Goal: Communication & Community: Share content

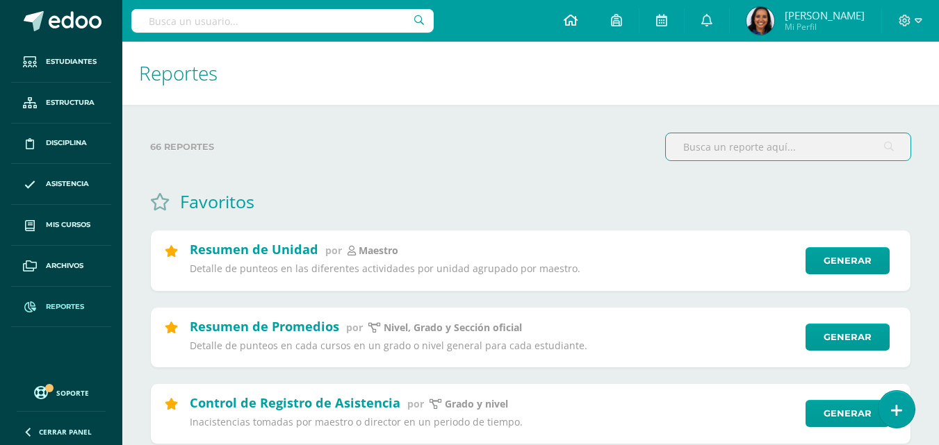
click at [594, 26] on link at bounding box center [570, 21] width 47 height 42
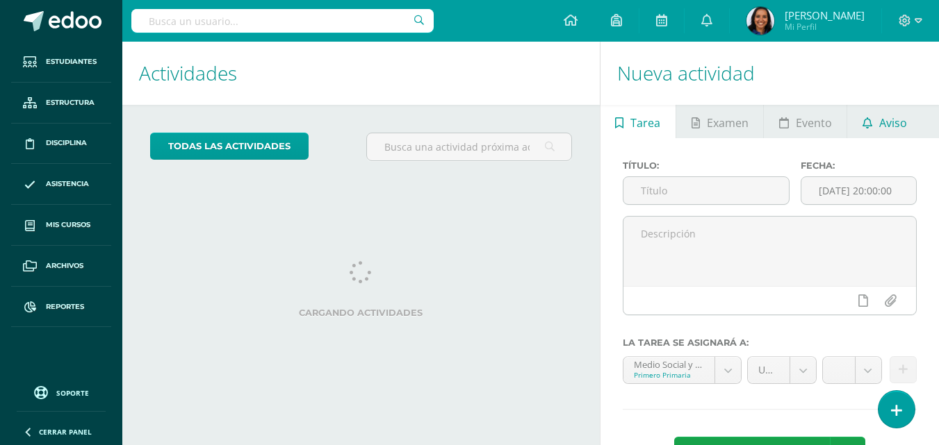
click at [914, 118] on link "Aviso" at bounding box center [884, 121] width 74 height 33
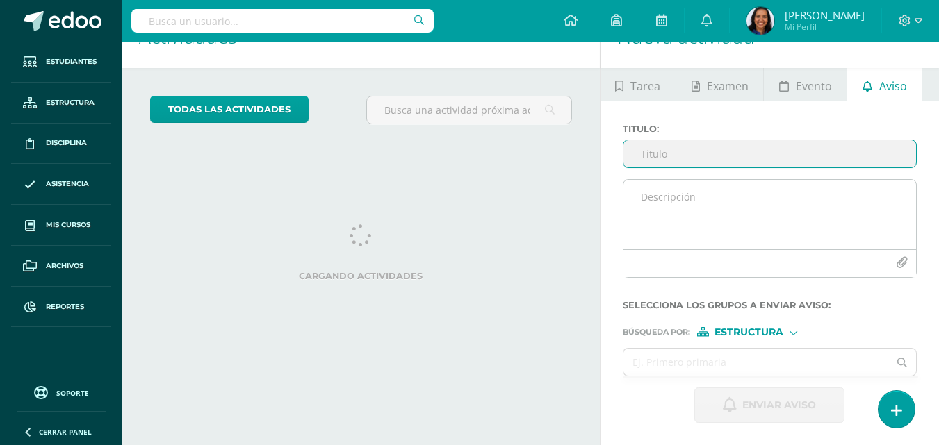
scroll to position [138, 0]
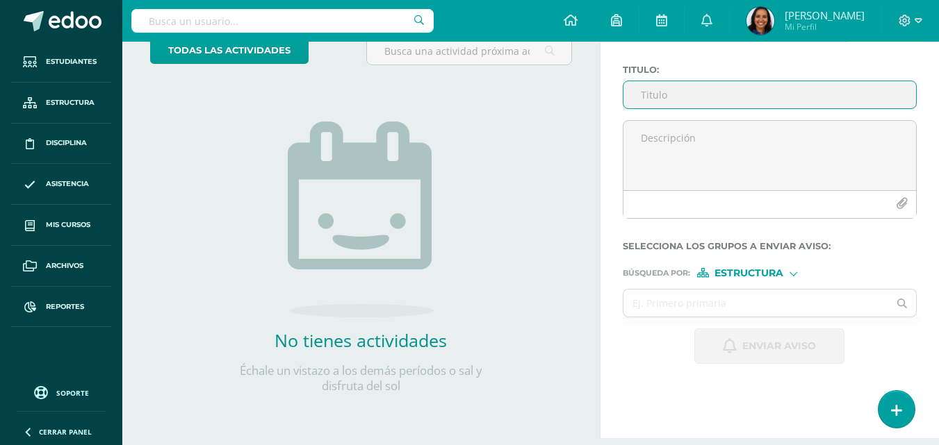
drag, startPoint x: 949, startPoint y: 122, endPoint x: 949, endPoint y: 94, distance: 27.8
click at [938, 94] on html "Estudiantes Estructura Disciplina Asistencia Mis cursos Archivos Reportes Sopor…" at bounding box center [469, 126] width 939 height 445
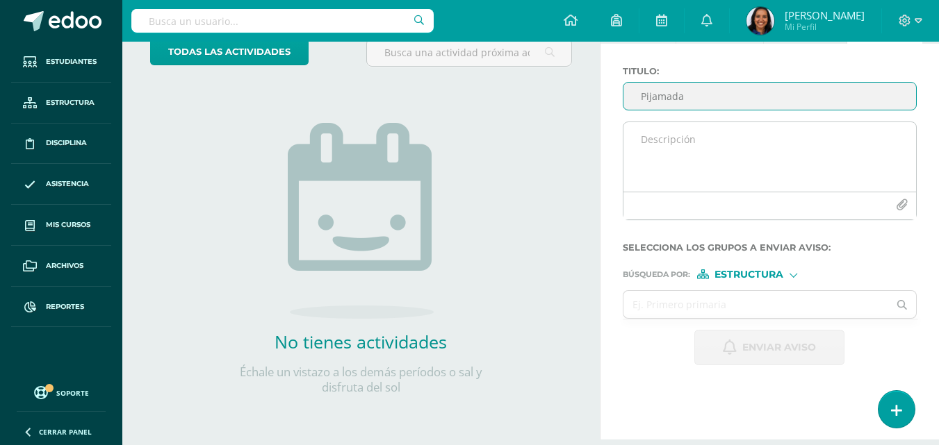
type input "Pijamada"
click at [862, 139] on textarea at bounding box center [769, 156] width 293 height 69
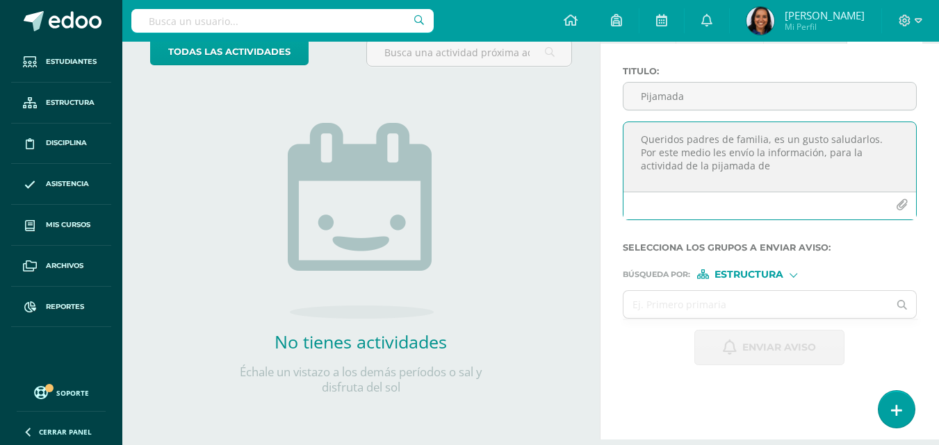
click at [862, 138] on textarea "Queridos padres de familia, es un gusto saludarlos. Por este medio les envío la…" at bounding box center [769, 156] width 293 height 69
click at [650, 163] on textarea "Queridos padres de familia, es un gusto saludarlos. Por este medio les envío la…" at bounding box center [769, 156] width 293 height 69
click at [705, 167] on textarea "Queridos padres de familia, es un gusto saludarlos. Por este medio les envío la…" at bounding box center [769, 156] width 293 height 69
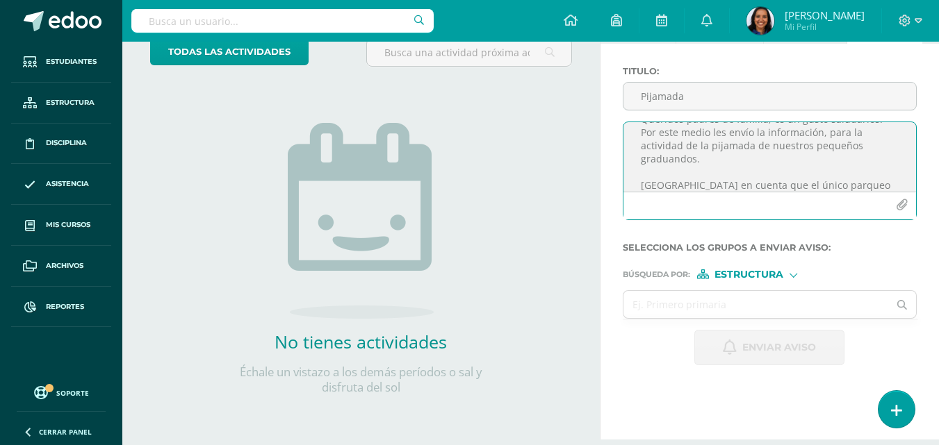
scroll to position [33, 0]
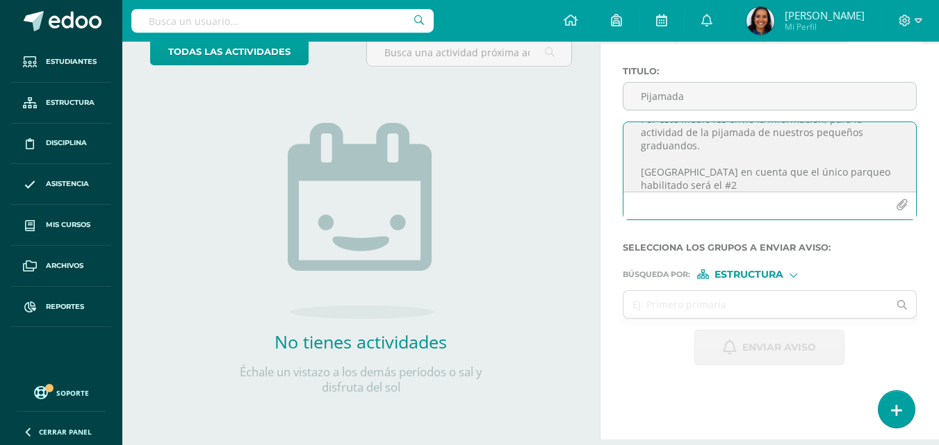
click at [819, 174] on textarea "Queridos padres de familia, es un gusto saludarlos. Por este medio les envío la…" at bounding box center [769, 156] width 293 height 69
click at [724, 183] on textarea "Queridos padres de familia, es un gusto saludarlos. Por este medio les envío la…" at bounding box center [769, 156] width 293 height 69
click at [859, 174] on textarea "Queridos padres de familia, es un gusto saludarlos. Por este medio les envío la…" at bounding box center [769, 156] width 293 height 69
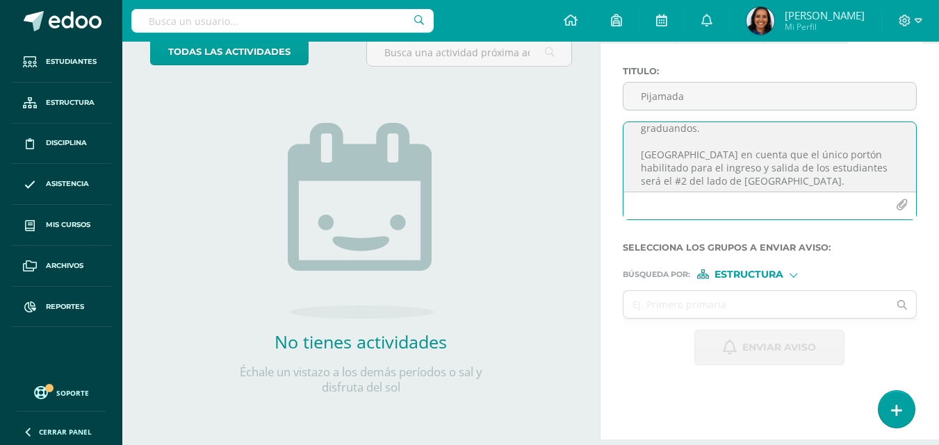
scroll to position [57, 0]
click at [776, 177] on textarea "Queridos padres de familia, es un gusto saludarlos. Por este medio les envío la…" at bounding box center [769, 156] width 293 height 69
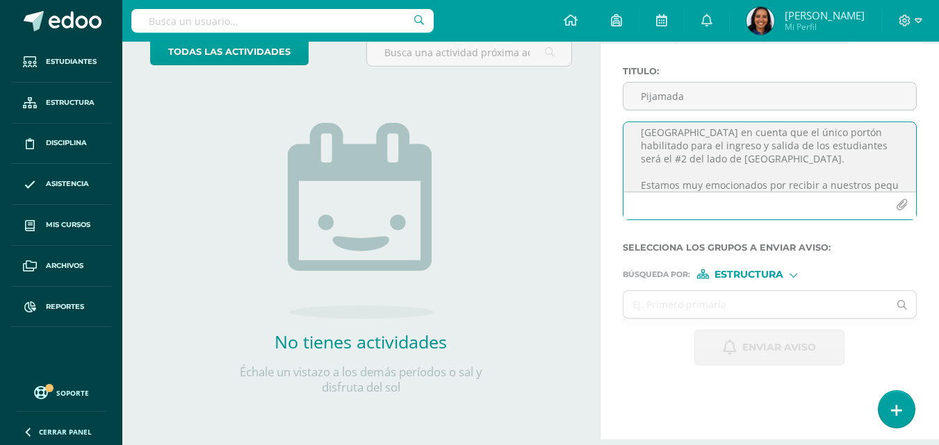
scroll to position [86, 0]
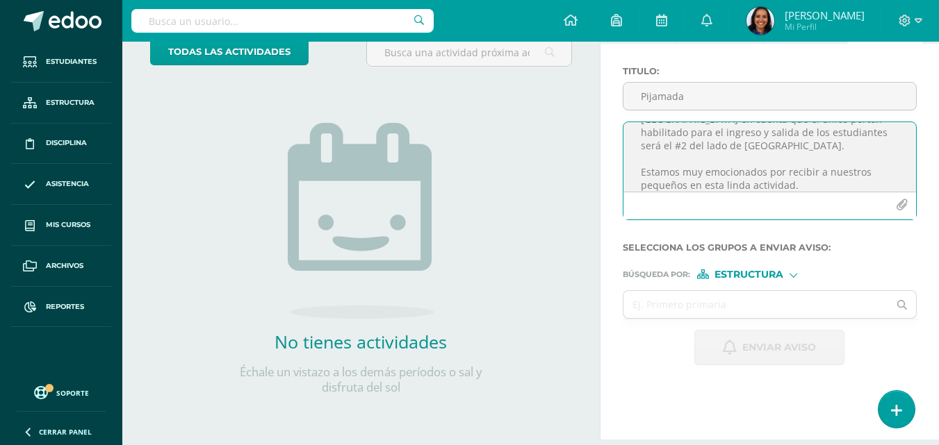
click at [782, 173] on textarea "Queridos padres de familia, es un gusto saludarlos. Por este medio les envío la…" at bounding box center [769, 156] width 293 height 69
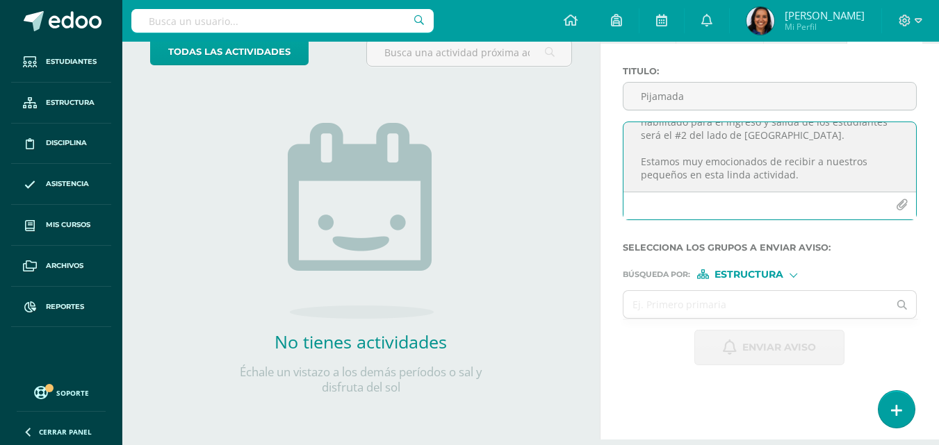
click at [810, 175] on textarea "Queridos padres de familia, es un gusto saludarlos. Por este medio les envío la…" at bounding box center [769, 156] width 293 height 69
type textarea "Queridos padres de familia, es un gusto saludarlos. Por este medio les envío la…"
click at [899, 200] on icon "button" at bounding box center [902, 205] width 12 height 12
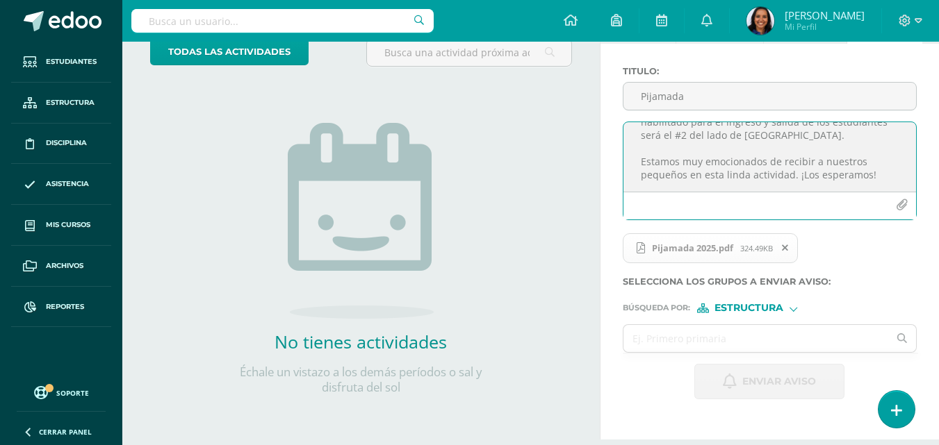
scroll to position [205, 0]
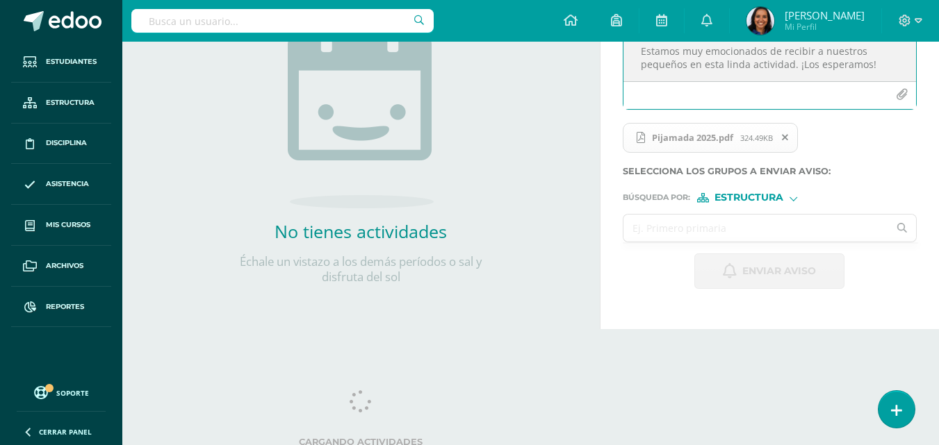
click at [821, 231] on input "text" at bounding box center [755, 228] width 265 height 27
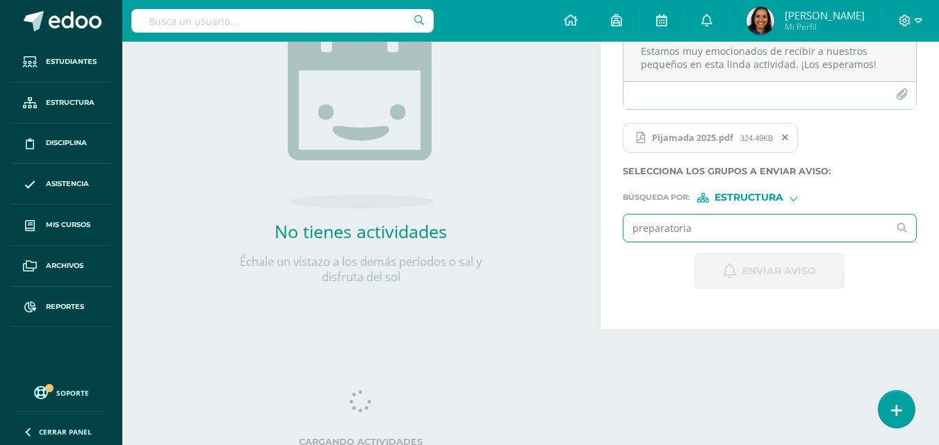
type input "preparatoria"
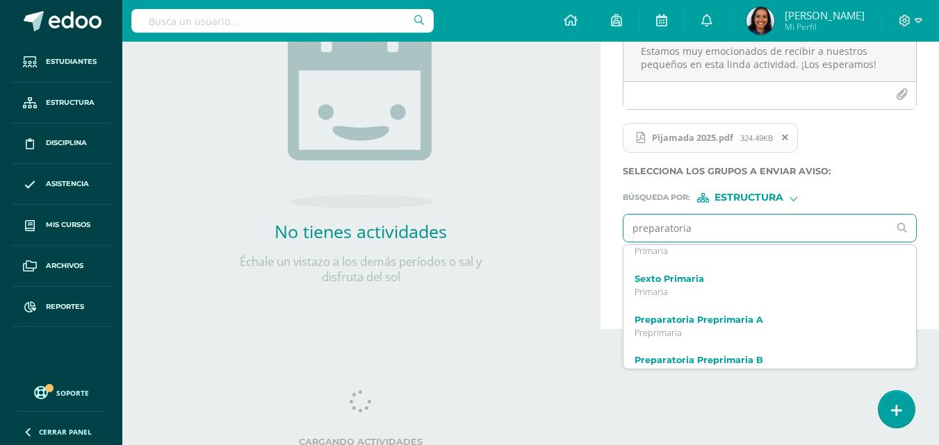
scroll to position [419, 0]
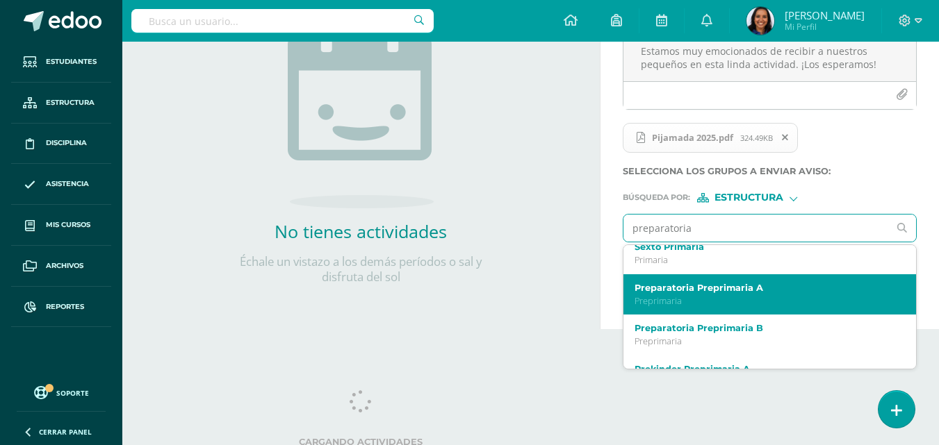
click at [780, 286] on label "Preparatoria Preprimaria A" at bounding box center [764, 288] width 260 height 10
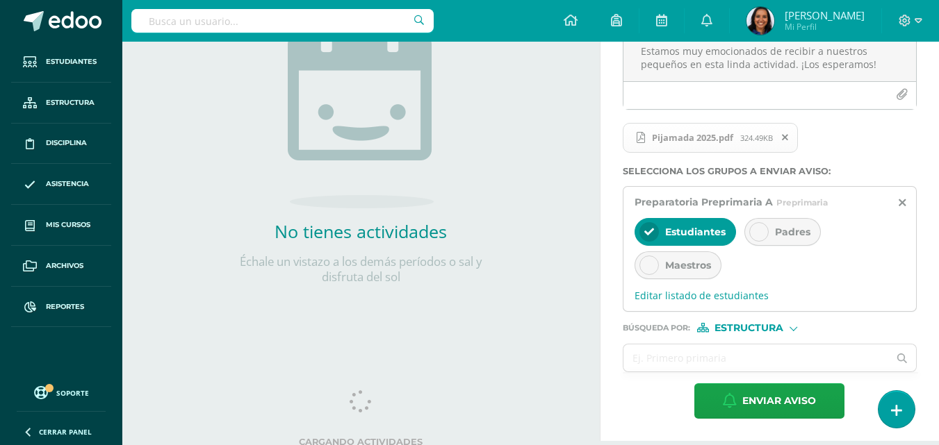
scroll to position [0, 0]
click at [776, 235] on span "Padres" at bounding box center [792, 232] width 35 height 13
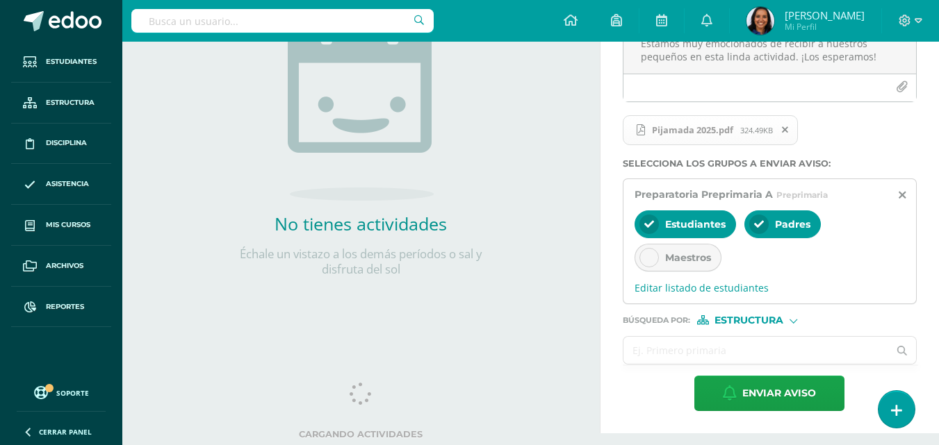
click at [774, 361] on input "text" at bounding box center [755, 350] width 265 height 27
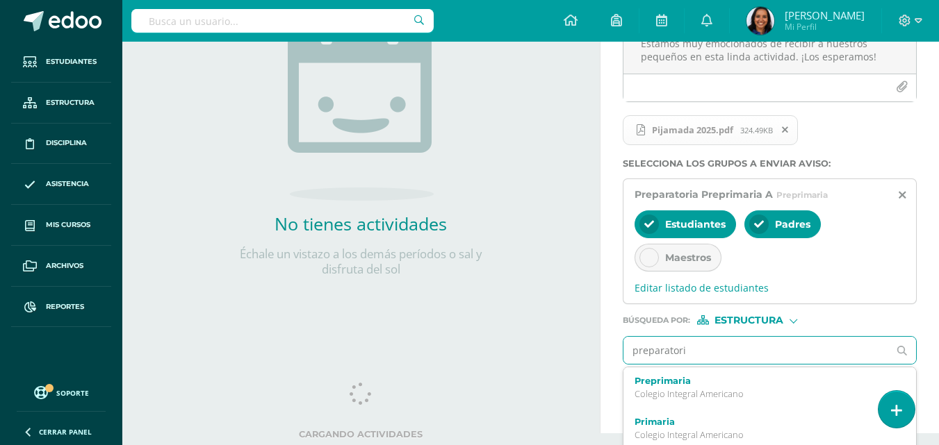
type input "preparatoria"
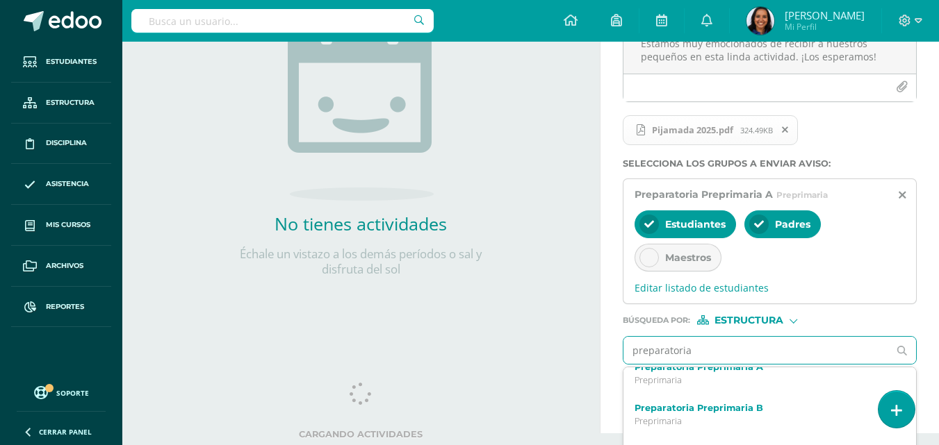
scroll to position [473, 0]
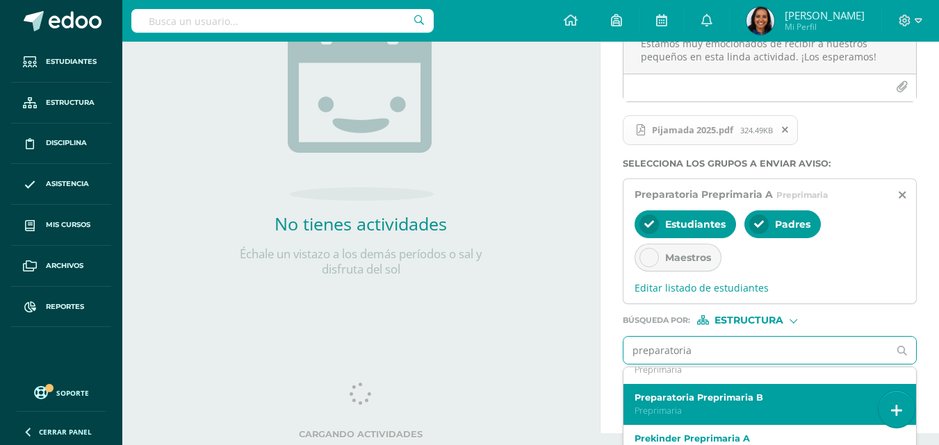
click at [783, 408] on p "Preprimaria" at bounding box center [764, 411] width 260 height 12
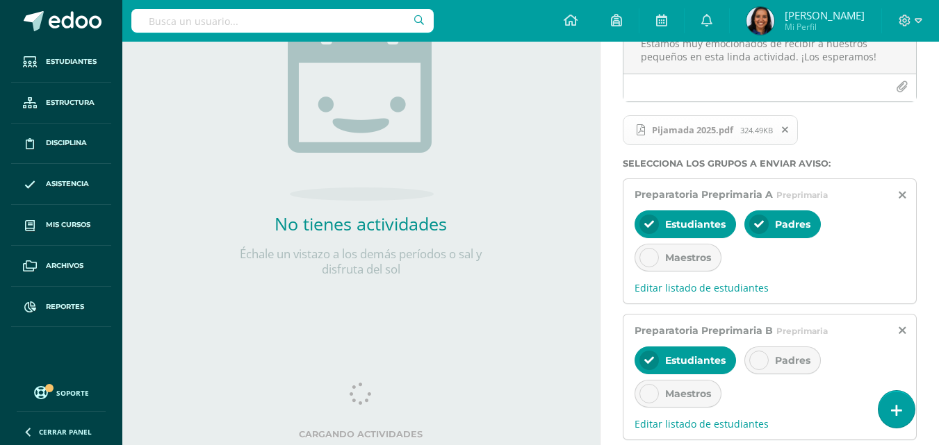
scroll to position [0, 0]
click at [795, 368] on div "Padres" at bounding box center [782, 361] width 76 height 28
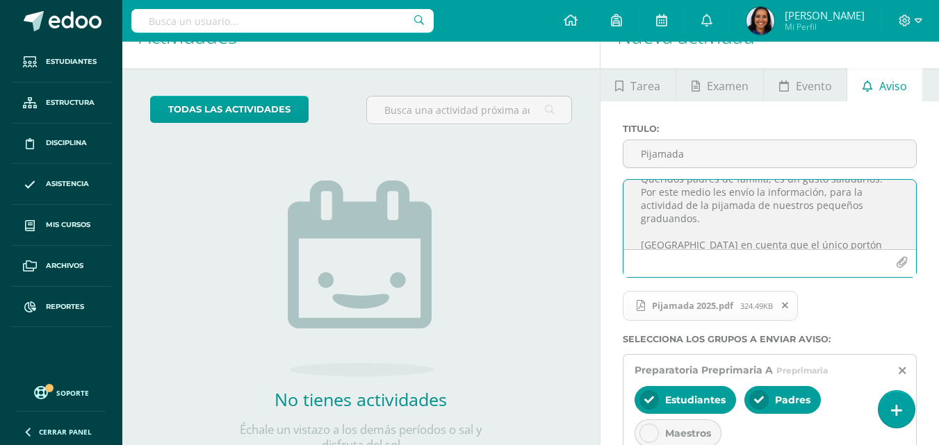
scroll to position [21, 0]
click at [825, 192] on textarea "Queridos padres de familia, es un gusto saludarlos. Por este medio les envío la…" at bounding box center [769, 214] width 293 height 69
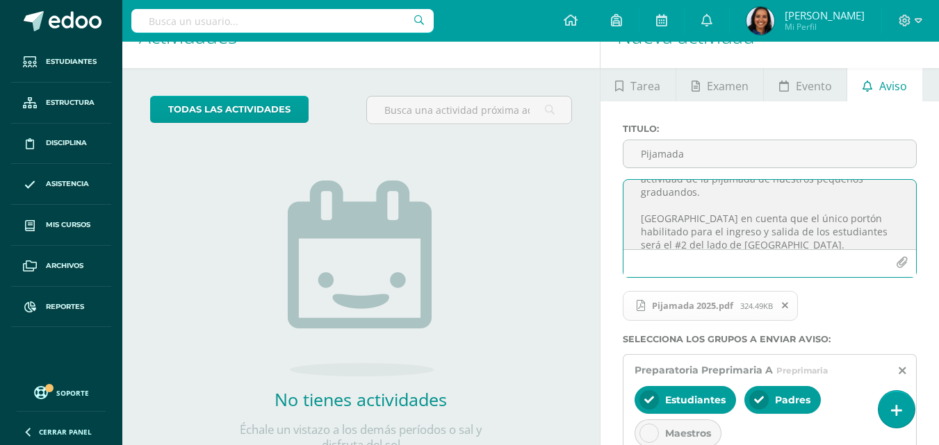
scroll to position [0, 0]
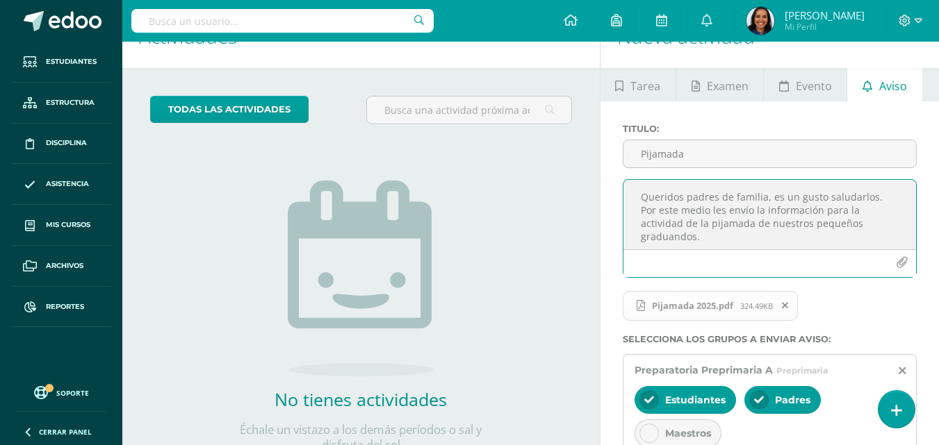
click at [684, 226] on textarea "Queridos padres de familia, es un gusto saludarlos. Por este medio les envío la…" at bounding box center [769, 214] width 293 height 69
click at [784, 229] on textarea "Queridos padres de familia, es un gusto saludarlos. Por este medio les envío la…" at bounding box center [769, 214] width 293 height 69
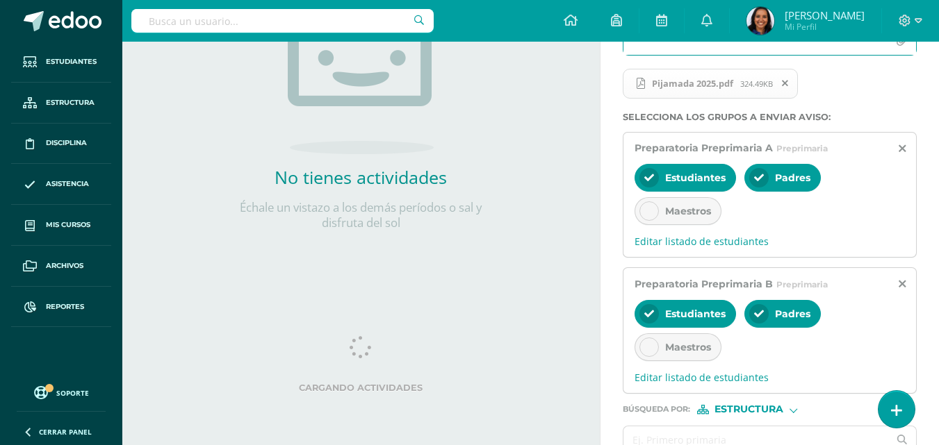
scroll to position [333, 0]
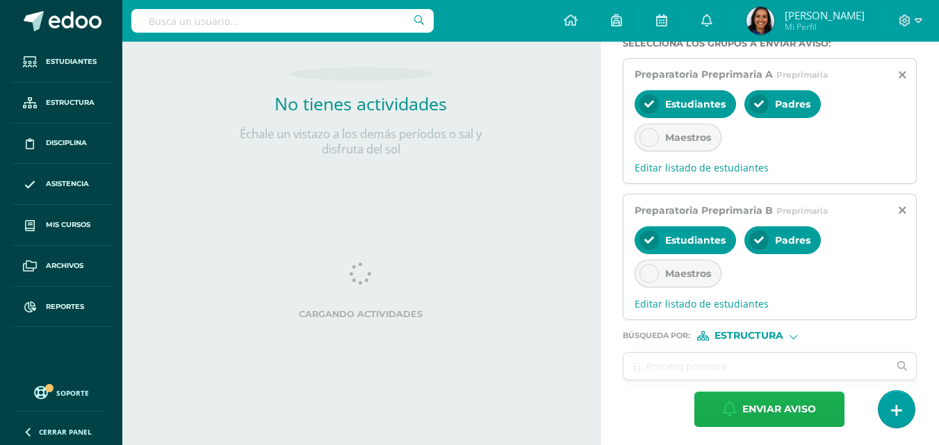
type textarea "Queridos padres de familia, es un gusto saludarlos. Por este medio les envío la…"
click at [814, 413] on span "Enviar aviso" at bounding box center [779, 410] width 74 height 34
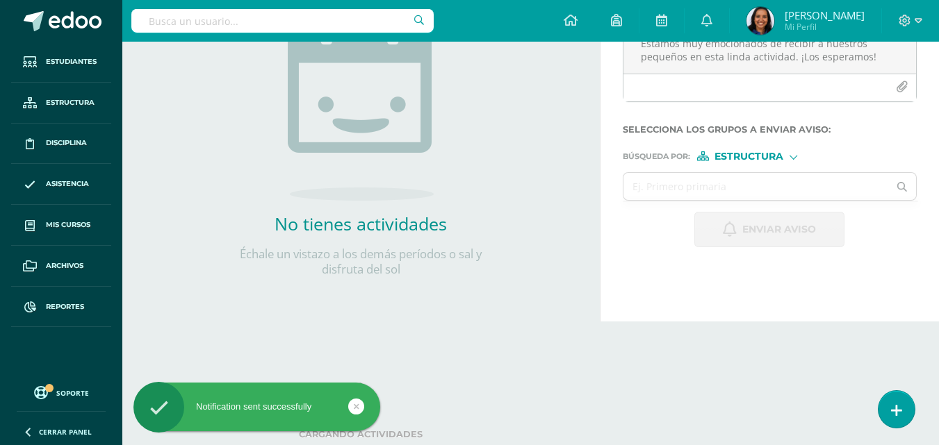
scroll to position [0, 0]
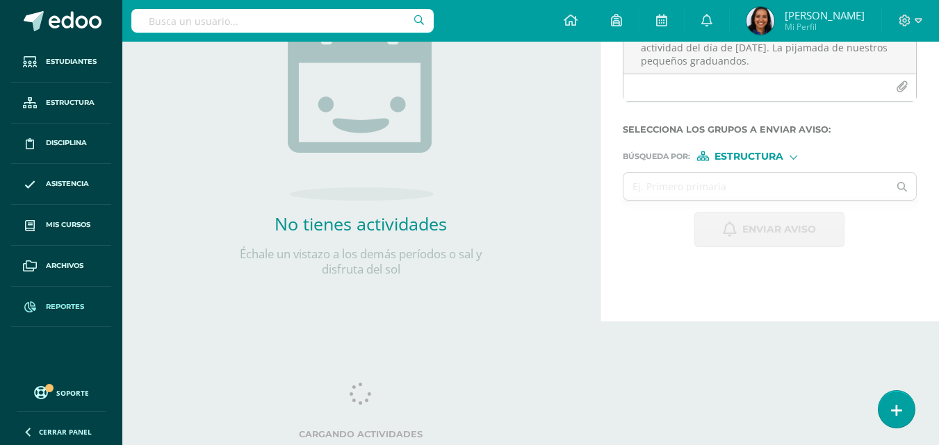
click at [28, 321] on link "Reportes" at bounding box center [61, 307] width 100 height 41
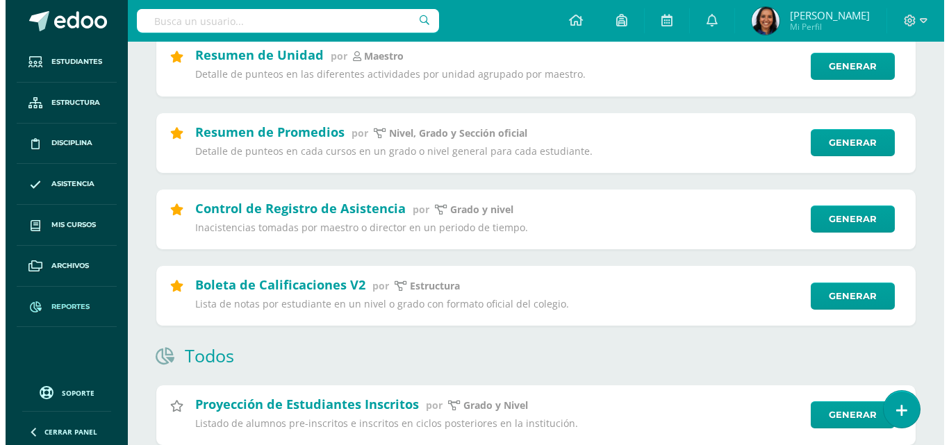
scroll to position [239, 0]
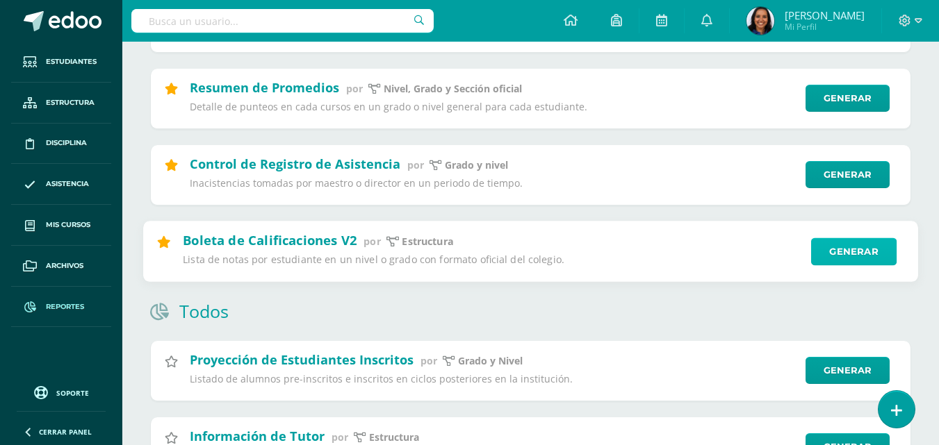
click at [825, 246] on link "Generar" at bounding box center [853, 252] width 85 height 28
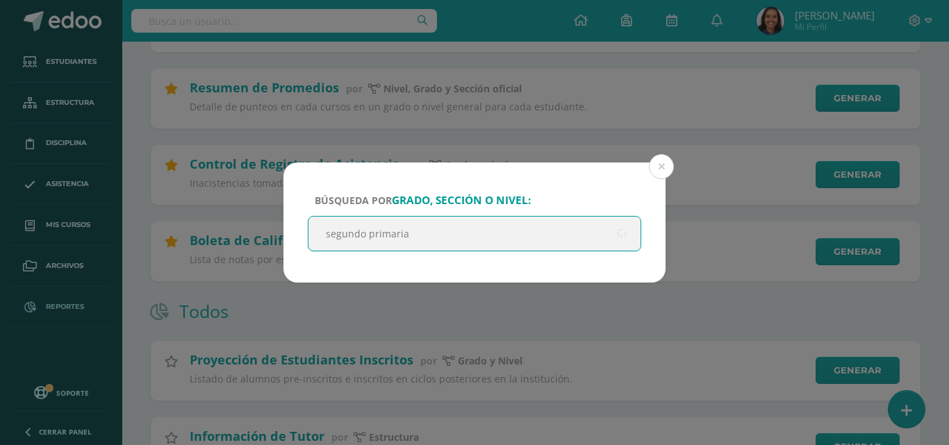
type input "segundo primaria"
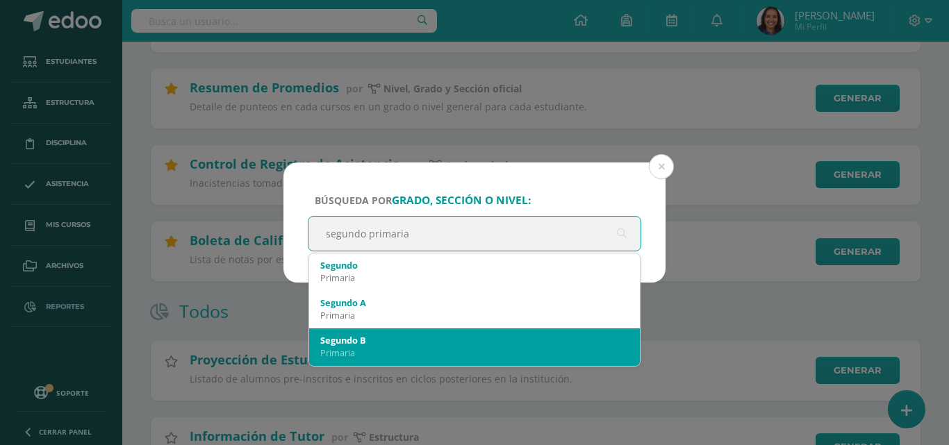
click at [466, 336] on div "Segundo B" at bounding box center [474, 340] width 309 height 13
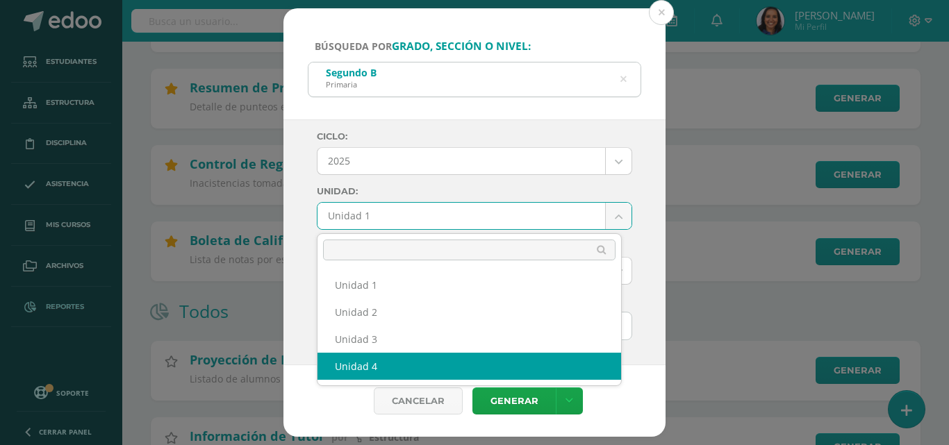
select select "Unidad 4"
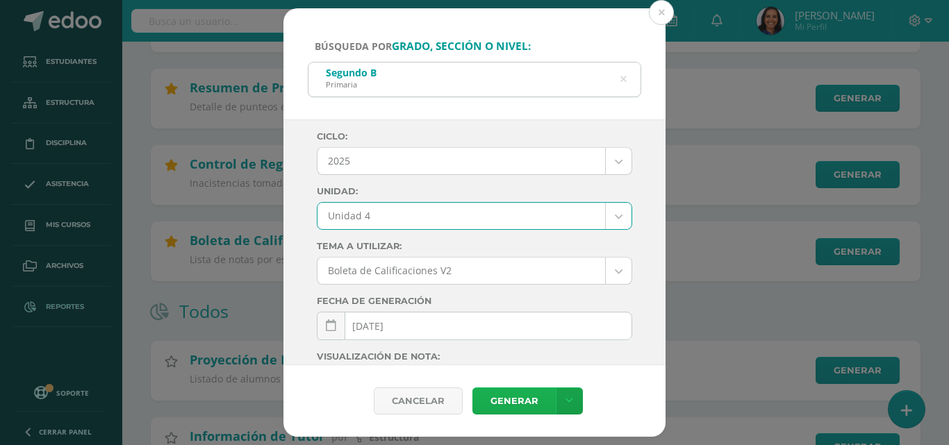
click at [502, 401] on link "Generar" at bounding box center [514, 401] width 83 height 27
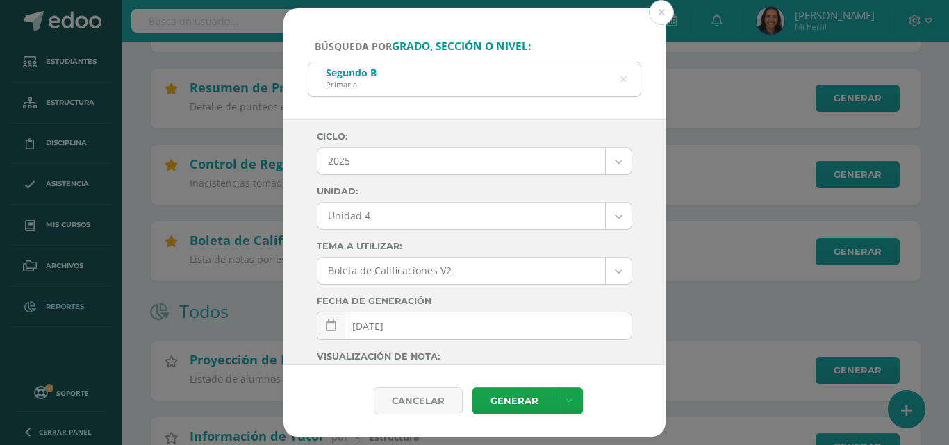
click at [627, 80] on div "Segundo B Primaria" at bounding box center [475, 78] width 332 height 31
click at [625, 79] on icon at bounding box center [623, 79] width 29 height 29
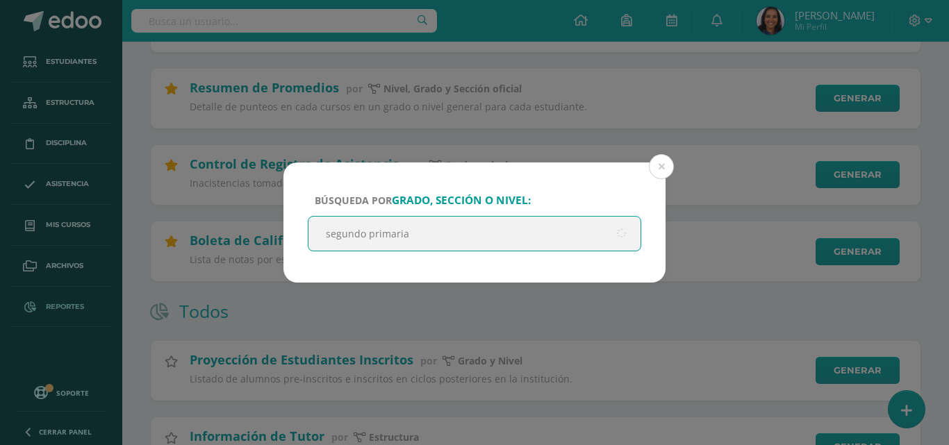
type input "segundo primaria"
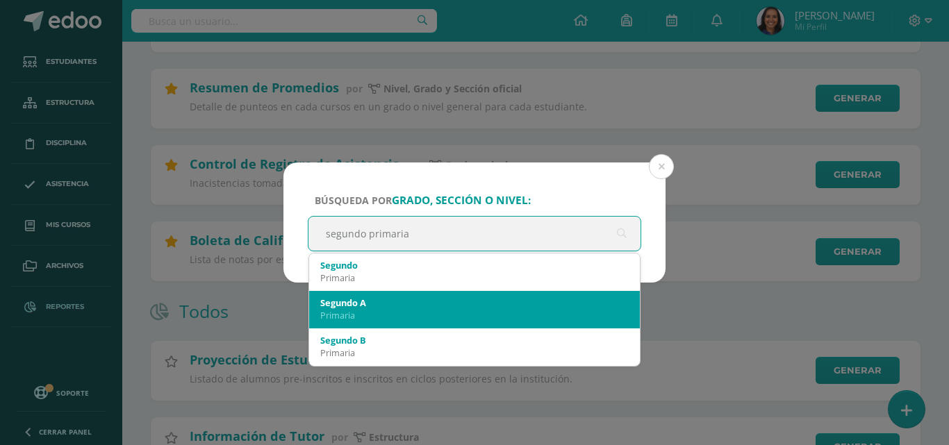
click at [452, 299] on div "Segundo A" at bounding box center [474, 303] width 309 height 13
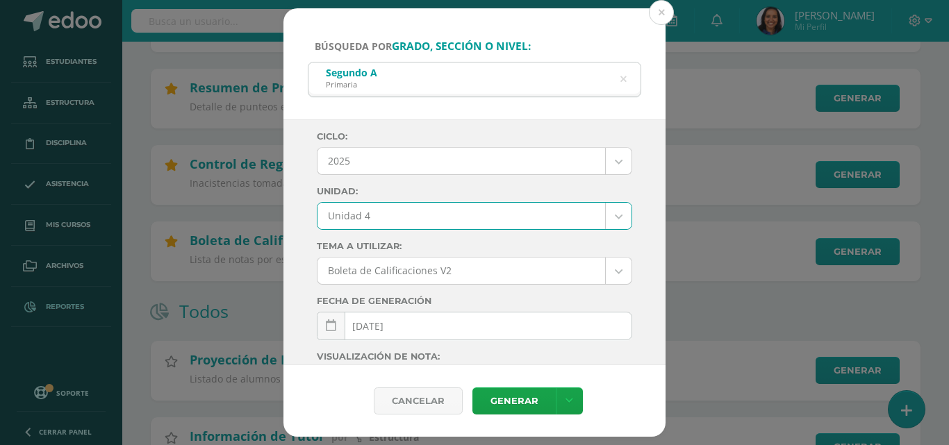
select select "Unidad 4"
click at [507, 394] on link "Generar" at bounding box center [514, 401] width 83 height 27
